Goal: Task Accomplishment & Management: Complete application form

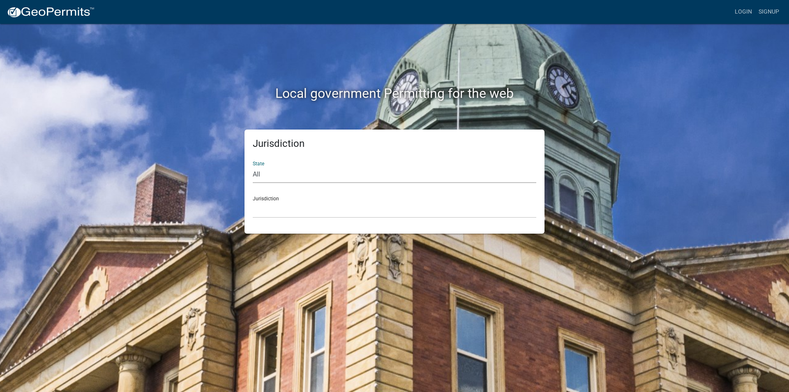
click at [280, 177] on select "All [US_STATE] [US_STATE] [US_STATE] [US_STATE] [US_STATE] [US_STATE] [US_STATE…" at bounding box center [395, 174] width 284 height 17
select select "[US_STATE]"
click at [253, 166] on select "All [US_STATE] [US_STATE] [US_STATE] [US_STATE] [US_STATE] [US_STATE] [US_STATE…" at bounding box center [395, 174] width 284 height 17
click at [460, 199] on div "Jurisdiction [GEOGRAPHIC_DATA], [US_STATE] [GEOGRAPHIC_DATA], [US_STATE] [GEOGR…" at bounding box center [395, 203] width 284 height 28
click at [451, 210] on select "[GEOGRAPHIC_DATA], [US_STATE] [GEOGRAPHIC_DATA], [US_STATE] [GEOGRAPHIC_DATA], …" at bounding box center [395, 209] width 284 height 17
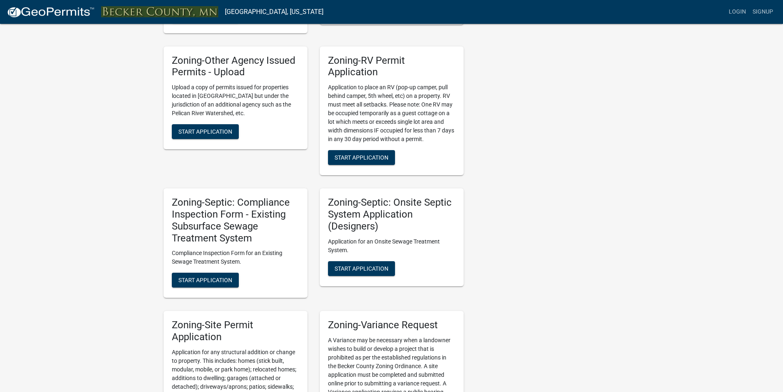
scroll to position [617, 0]
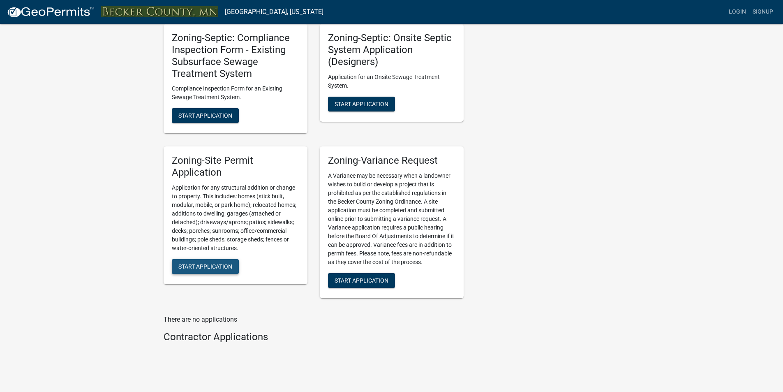
click at [204, 259] on button "Start Application" at bounding box center [205, 266] width 67 height 15
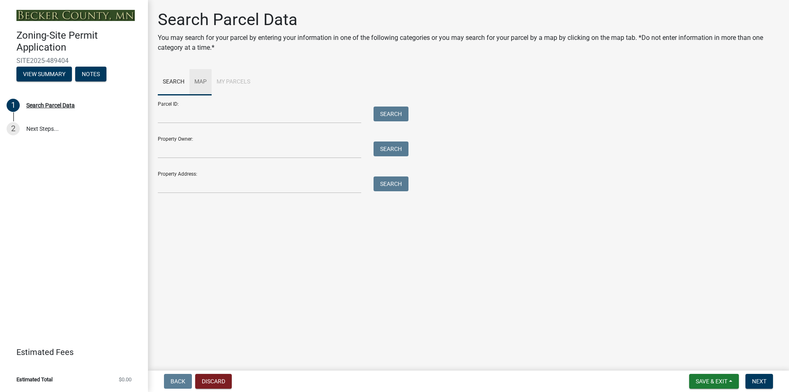
click at [199, 84] on link "Map" at bounding box center [200, 82] width 22 height 26
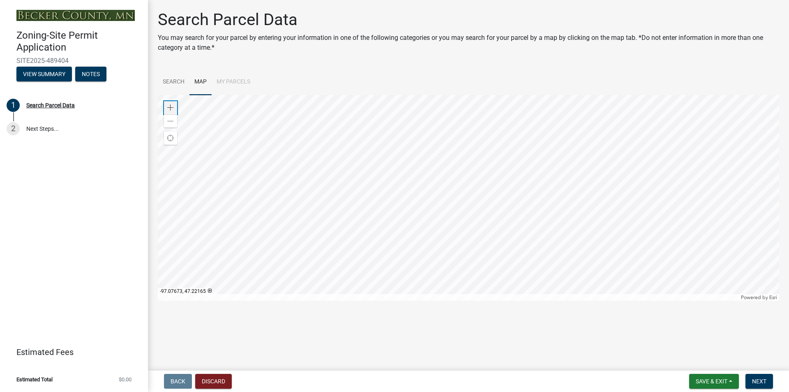
click at [173, 107] on span at bounding box center [170, 107] width 7 height 7
click at [284, 173] on div at bounding box center [469, 198] width 622 height 206
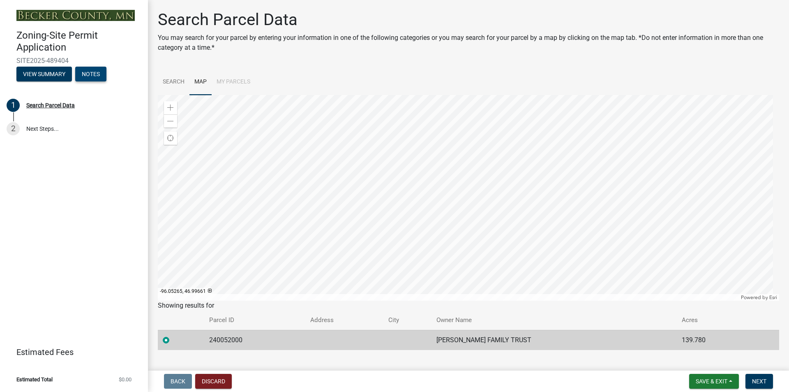
click at [95, 74] on button "Notes" at bounding box center [90, 74] width 31 height 15
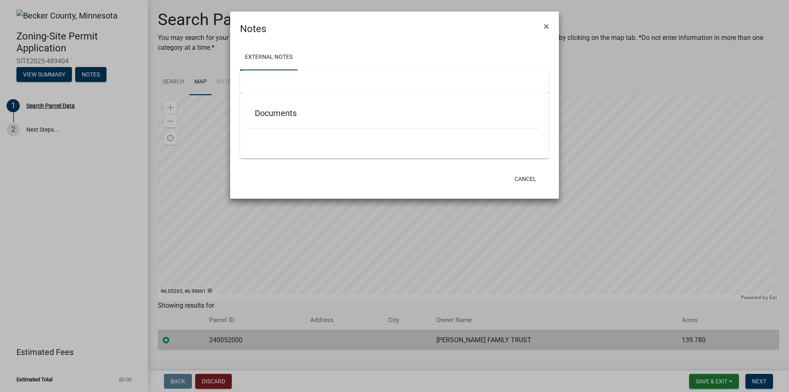
click at [52, 72] on ngb-modal-window "Notes × External Notes Documents Cancel" at bounding box center [394, 196] width 789 height 392
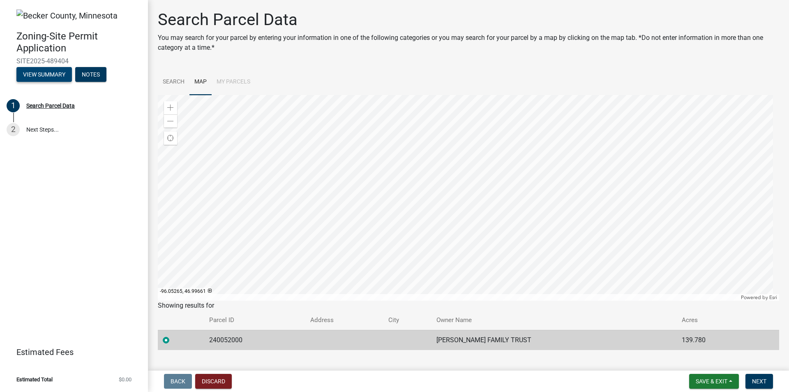
click at [52, 72] on button "View Summary" at bounding box center [43, 74] width 55 height 15
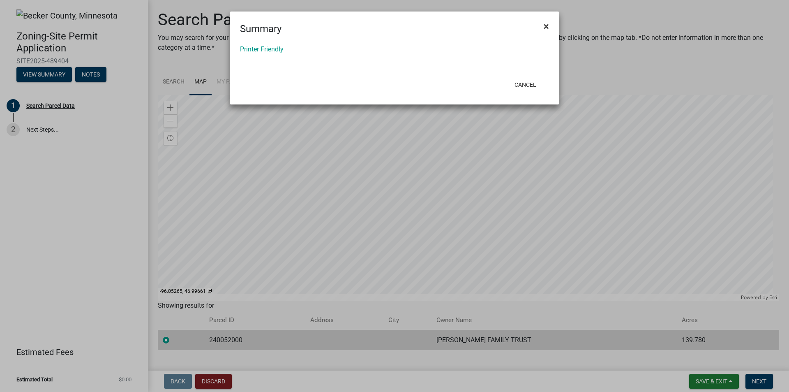
drag, startPoint x: 548, startPoint y: 25, endPoint x: 543, endPoint y: 26, distance: 4.7
click at [548, 25] on span "×" at bounding box center [546, 27] width 5 height 12
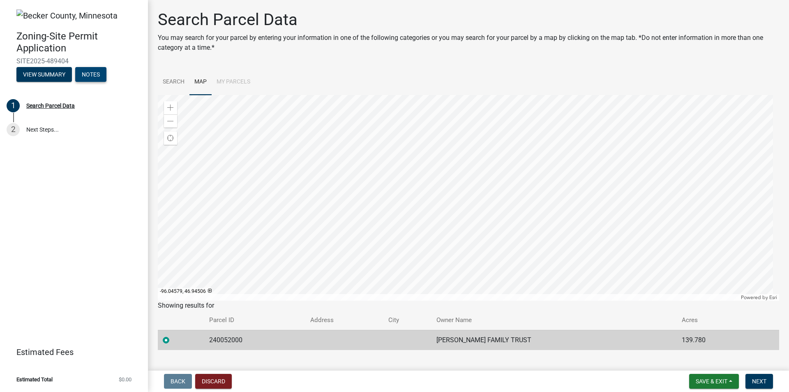
click at [100, 71] on button "Notes" at bounding box center [90, 74] width 31 height 15
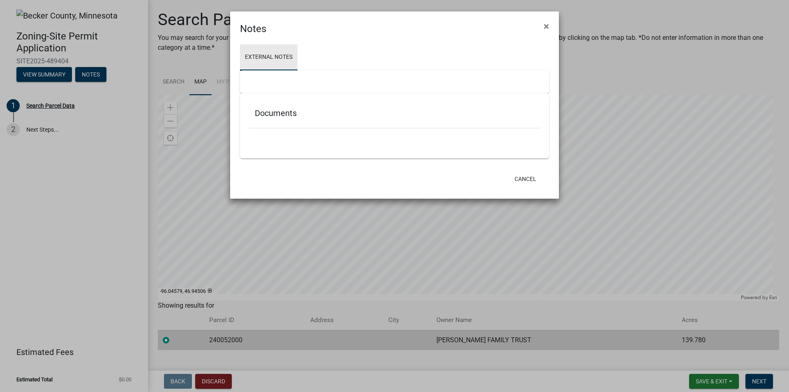
click at [254, 53] on link "External Notes" at bounding box center [269, 57] width 58 height 26
click at [257, 79] on div at bounding box center [394, 81] width 309 height 23
click at [254, 142] on ul at bounding box center [394, 140] width 293 height 7
click at [543, 26] on button "×" at bounding box center [546, 26] width 18 height 23
